Goal: Task Accomplishment & Management: Manage account settings

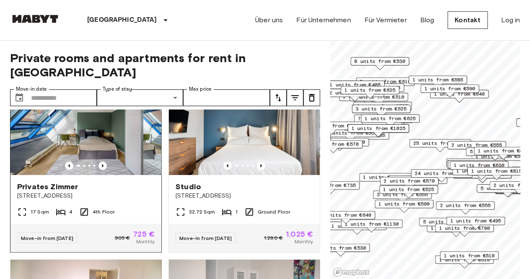
scroll to position [43, 0]
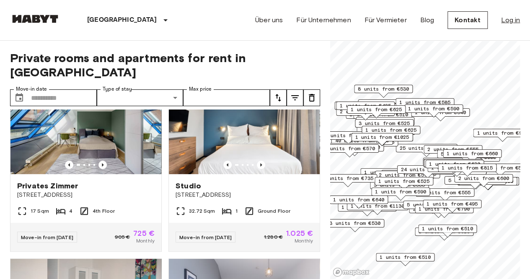
click at [508, 22] on link "Log in" at bounding box center [510, 20] width 19 height 10
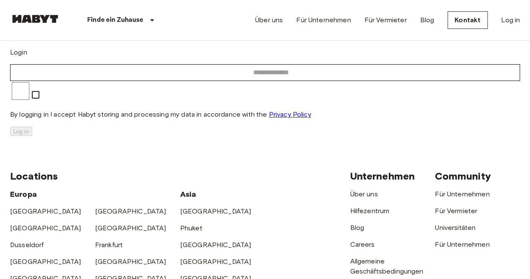
click at [290, 114] on div "Login ​ By logging in I accept Habyt storing and processing my data in accordan…" at bounding box center [265, 91] width 510 height 89
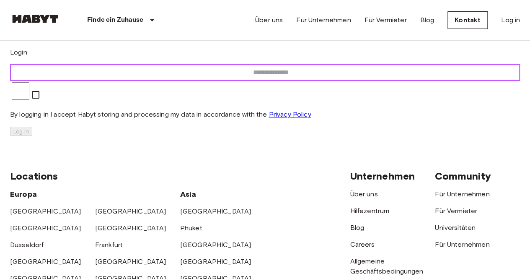
click at [279, 81] on input "email" at bounding box center [271, 72] width 522 height 17
type input "**********"
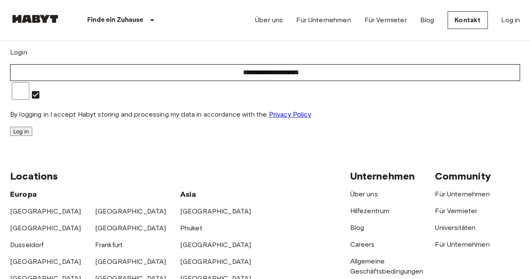
click at [32, 136] on button "Log in" at bounding box center [21, 131] width 22 height 9
